Goal: Transaction & Acquisition: Subscribe to service/newsletter

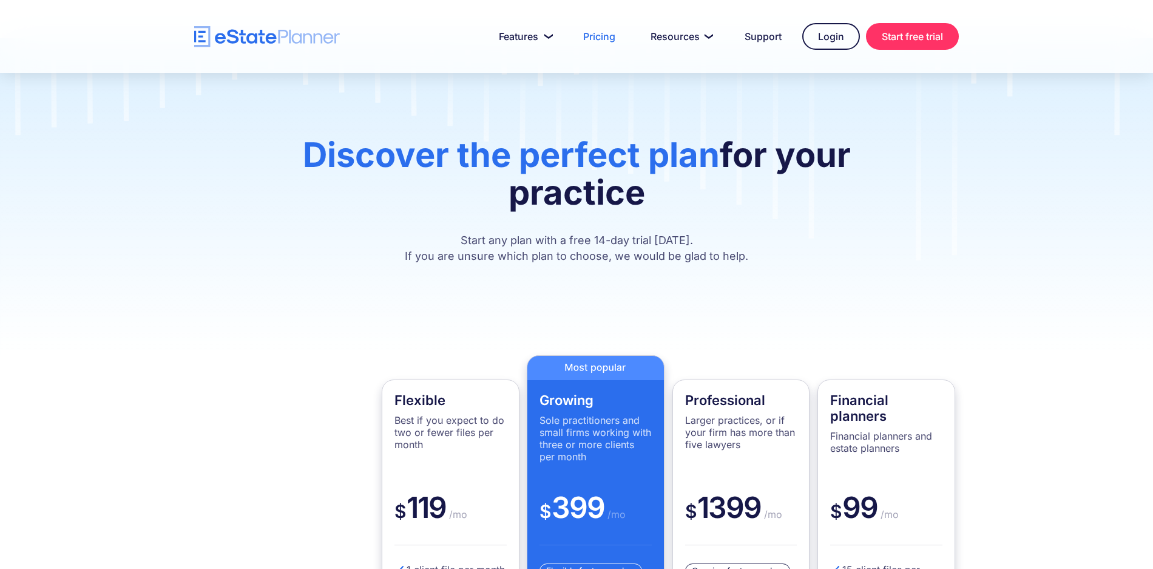
scroll to position [119, 0]
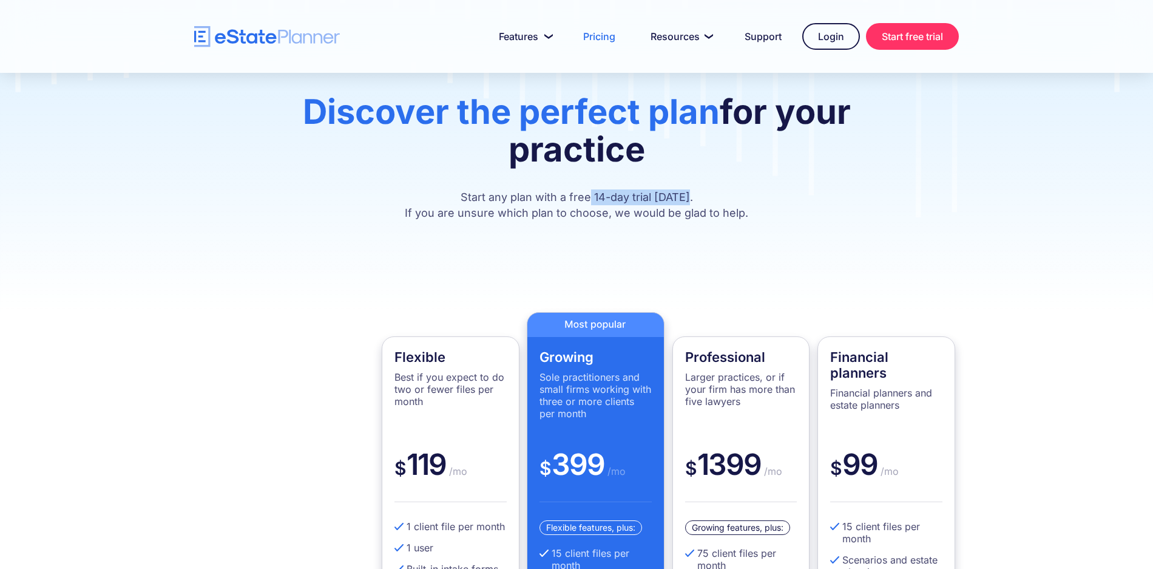
drag, startPoint x: 594, startPoint y: 197, endPoint x: 695, endPoint y: 195, distance: 101.4
click at [695, 195] on p "Start any plan with a free 14-day trial [DATE]. If you are unsure which plan to…" at bounding box center [576, 205] width 655 height 32
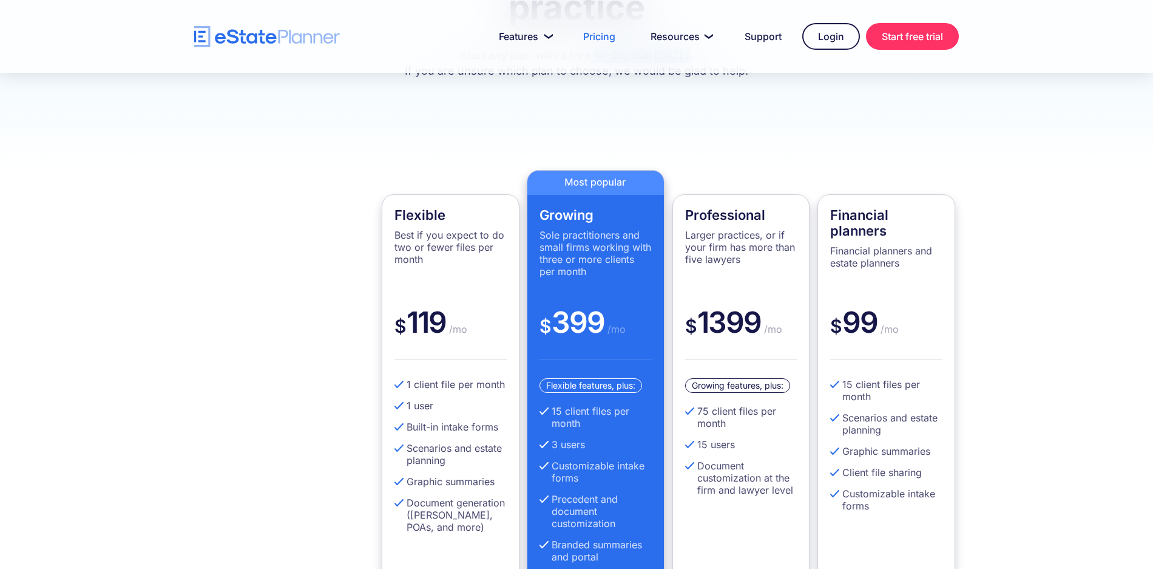
scroll to position [262, 0]
drag, startPoint x: 537, startPoint y: 213, endPoint x: 602, endPoint y: 213, distance: 64.9
click at [602, 213] on div "Growing Sole practitioners and small firms working with three or more clients p…" at bounding box center [596, 405] width 138 height 472
drag, startPoint x: 555, startPoint y: 404, endPoint x: 624, endPoint y: 422, distance: 71.4
click at [624, 422] on div "Flexible features, plus: 15 client files per month 3 users Customizable intake …" at bounding box center [595, 489] width 112 height 225
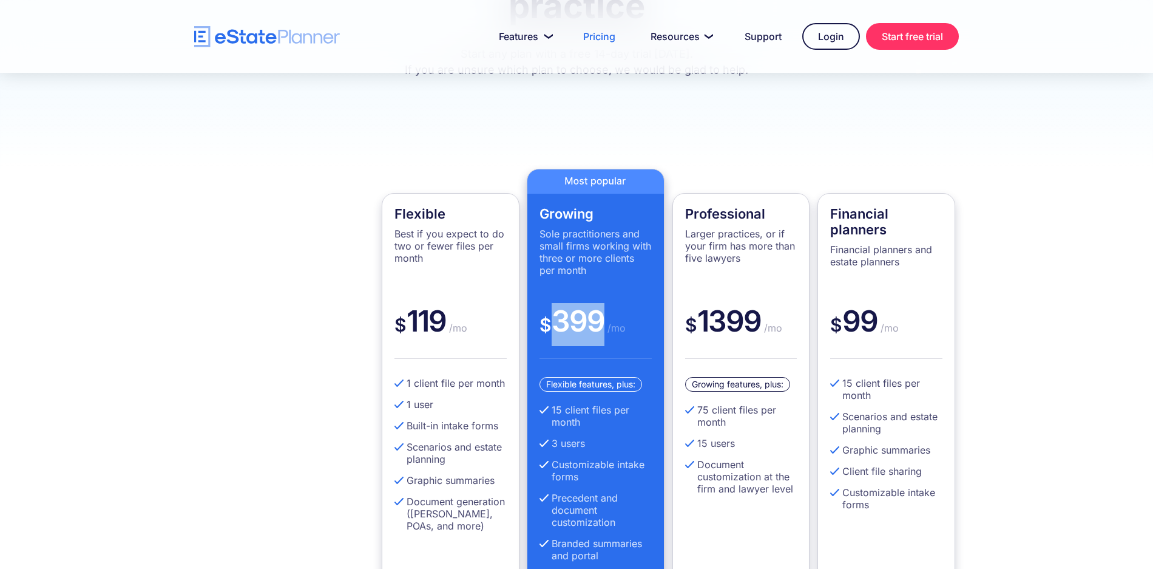
drag, startPoint x: 555, startPoint y: 315, endPoint x: 603, endPoint y: 318, distance: 48.0
click at [603, 318] on div "$ 399 /mo" at bounding box center [595, 331] width 112 height 56
drag, startPoint x: 551, startPoint y: 410, endPoint x: 624, endPoint y: 420, distance: 73.5
click at [624, 420] on li "15 client files per month" at bounding box center [595, 416] width 112 height 24
drag, startPoint x: 585, startPoint y: 444, endPoint x: 550, endPoint y: 445, distance: 35.2
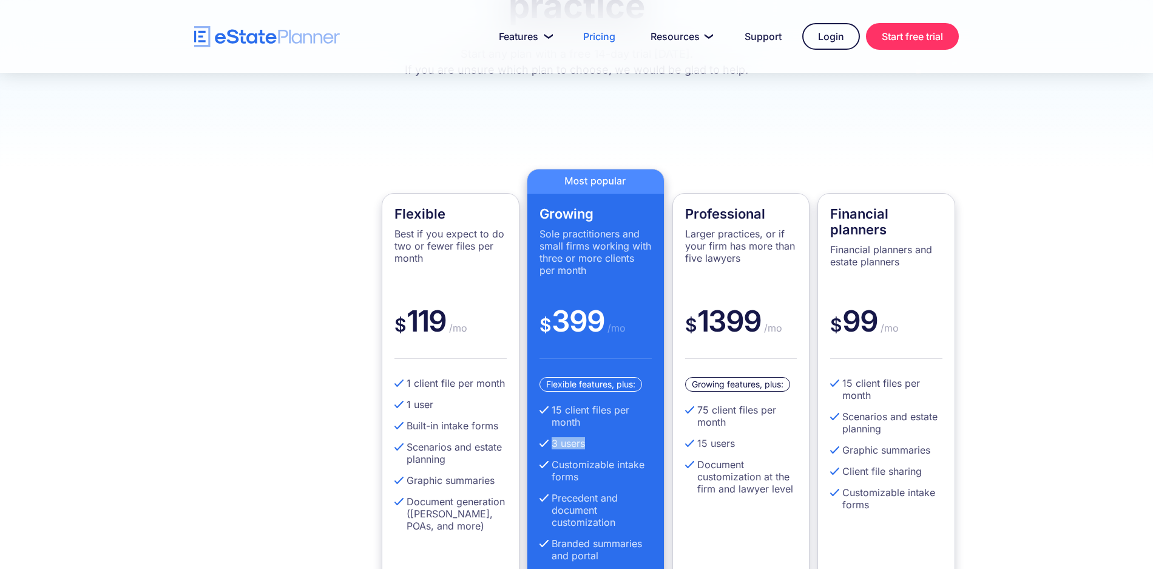
click at [550, 445] on li "3 users" at bounding box center [595, 443] width 112 height 12
